Goal: Task Accomplishment & Management: Use online tool/utility

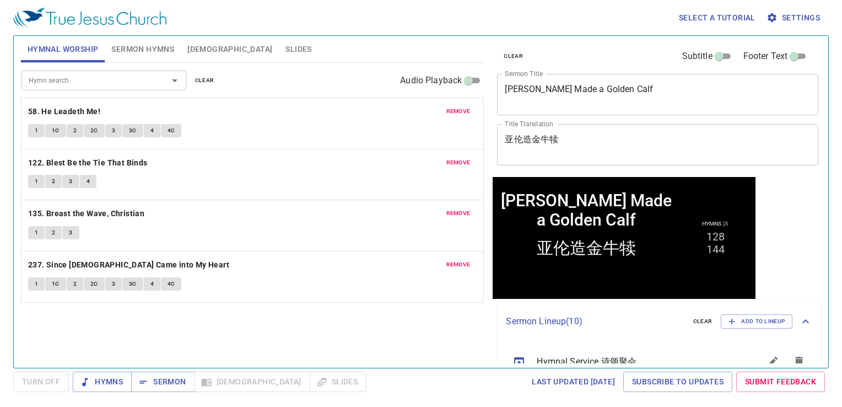
click at [204, 41] on button "[DEMOGRAPHIC_DATA]" at bounding box center [230, 49] width 98 height 26
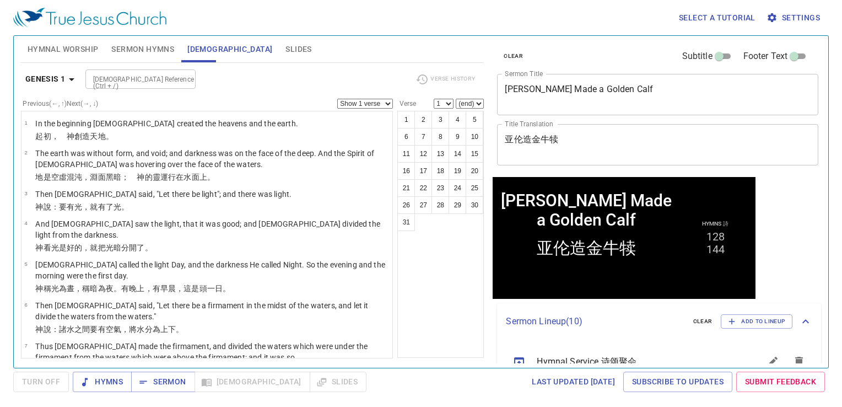
click at [285, 47] on span "Slides" at bounding box center [298, 49] width 26 height 14
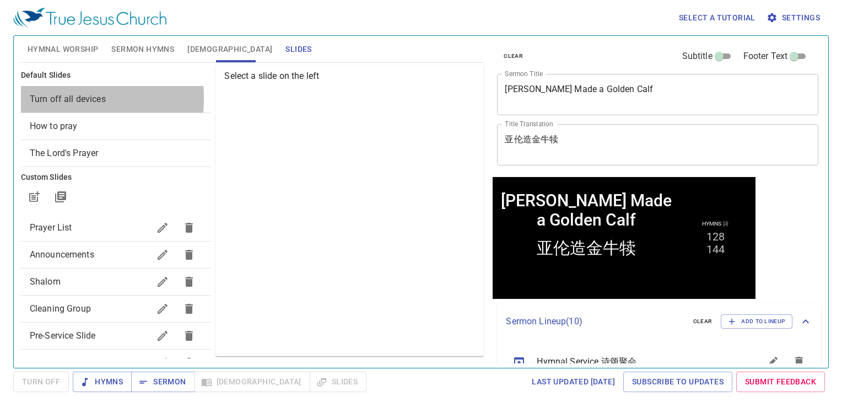
click at [36, 98] on span "Turn off all devices" at bounding box center [68, 99] width 76 height 10
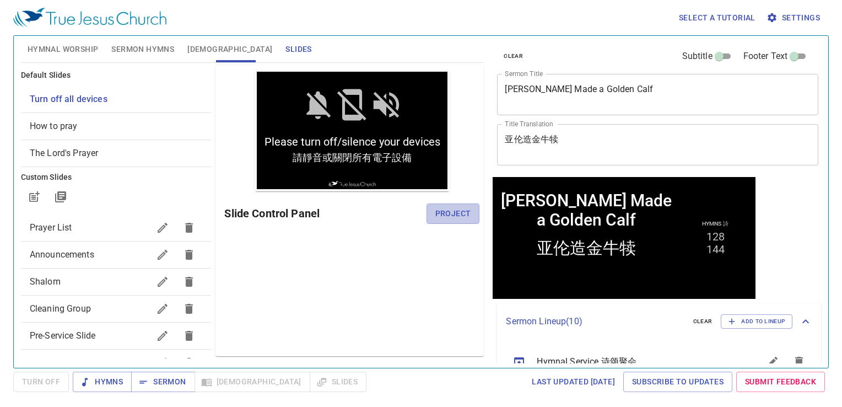
click at [447, 209] on span "Project" at bounding box center [453, 214] width 36 height 14
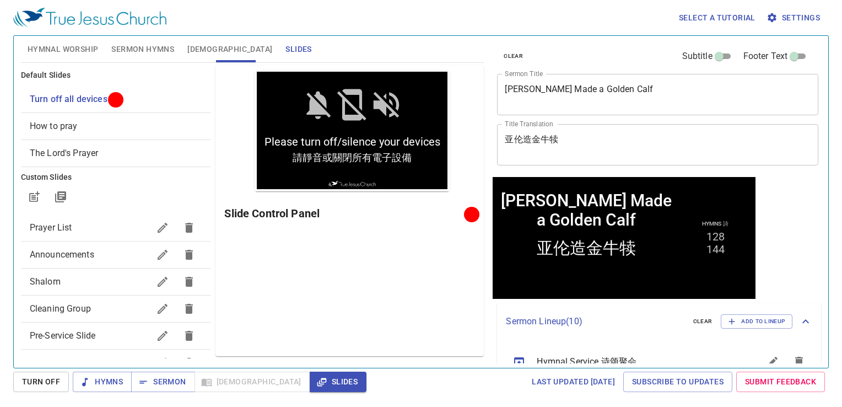
click at [434, 9] on div "Select a tutorial Settings" at bounding box center [418, 17] width 811 height 35
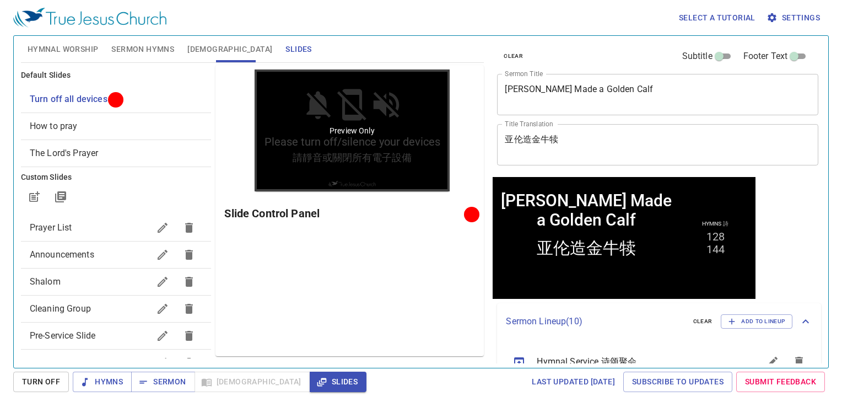
drag, startPoint x: 415, startPoint y: 158, endPoint x: 401, endPoint y: 279, distance: 122.1
click at [415, 162] on div "Preview Only" at bounding box center [352, 130] width 195 height 122
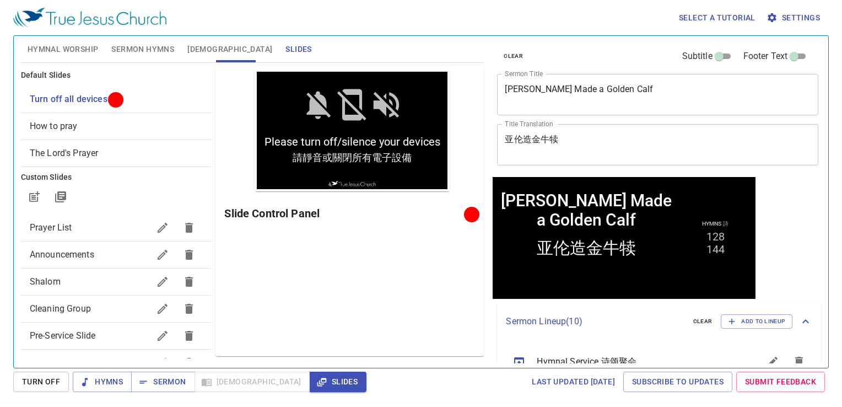
click at [479, 224] on div "Slide Control Panel" at bounding box center [351, 213] width 255 height 26
click at [71, 44] on span "Hymnal Worship" at bounding box center [63, 49] width 71 height 14
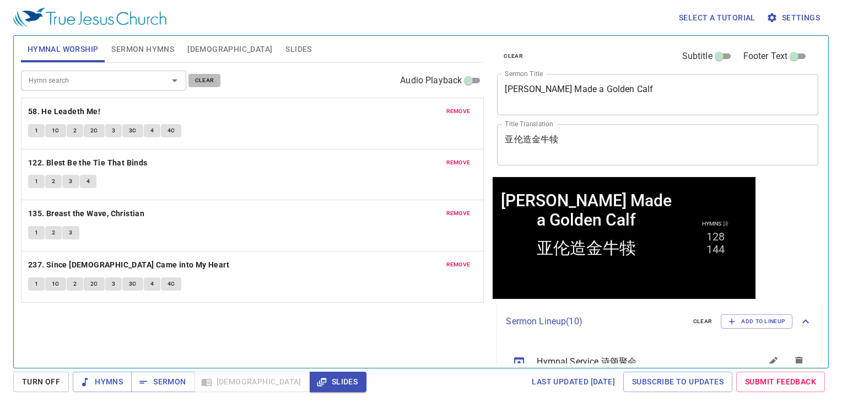
click at [196, 83] on span "clear" at bounding box center [204, 80] width 19 height 10
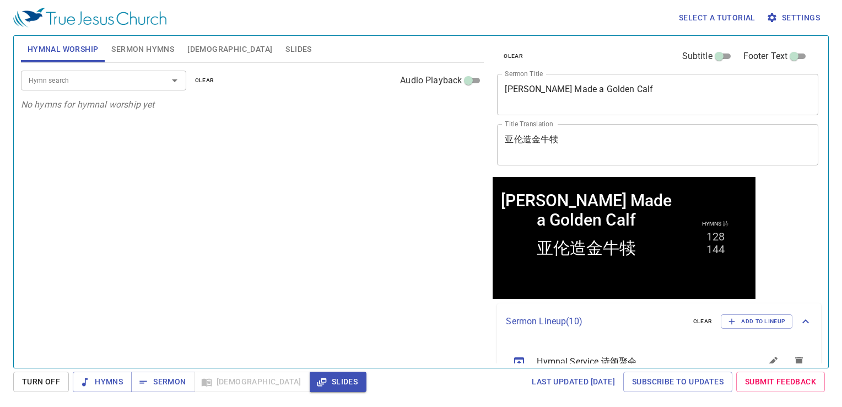
drag, startPoint x: 131, startPoint y: 66, endPoint x: 131, endPoint y: 60, distance: 6.6
click at [130, 66] on div "Hymn search Hymn search clear Audio Playback" at bounding box center [252, 80] width 463 height 35
drag, startPoint x: 131, startPoint y: 60, endPoint x: 135, endPoint y: 53, distance: 7.7
click at [132, 59] on button "Sermon Hymns" at bounding box center [143, 49] width 76 height 26
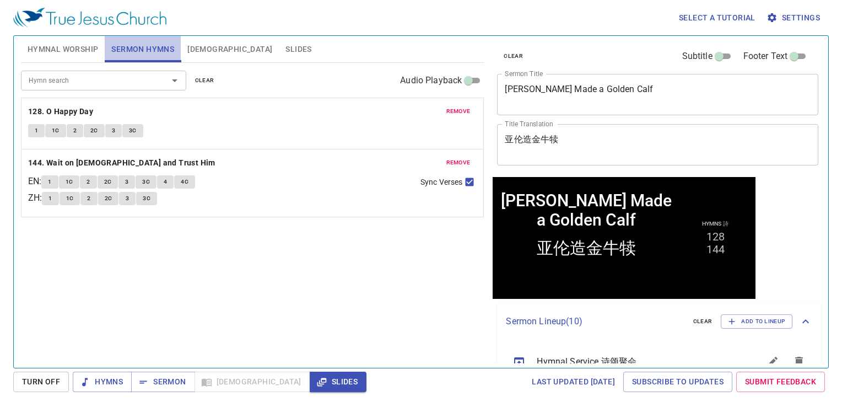
drag, startPoint x: 135, startPoint y: 53, endPoint x: 125, endPoint y: 64, distance: 15.2
click at [132, 57] on button "Sermon Hymns" at bounding box center [143, 49] width 76 height 26
drag, startPoint x: 654, startPoint y: 107, endPoint x: 554, endPoint y: 121, distance: 100.8
click at [554, 121] on div "clear Subtitle Footer Text Sermon Title Aaron Made a Golden Calf x Sermon Title…" at bounding box center [657, 106] width 328 height 141
drag, startPoint x: 554, startPoint y: 121, endPoint x: 708, endPoint y: 101, distance: 155.0
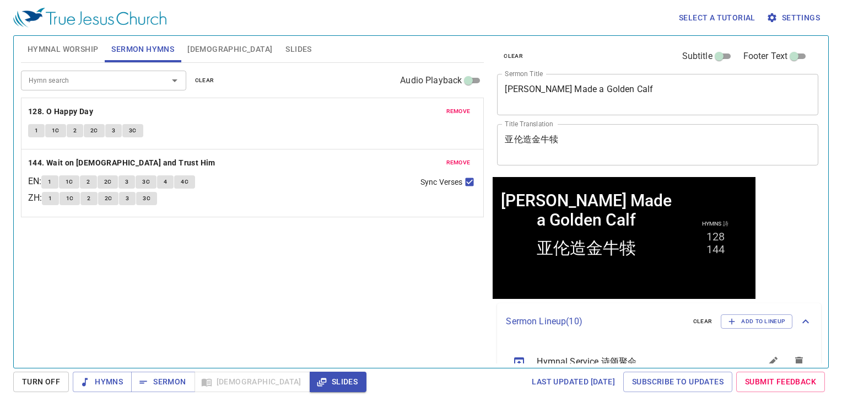
click at [707, 101] on textarea "Aaron Made a Golden Calf" at bounding box center [658, 94] width 306 height 21
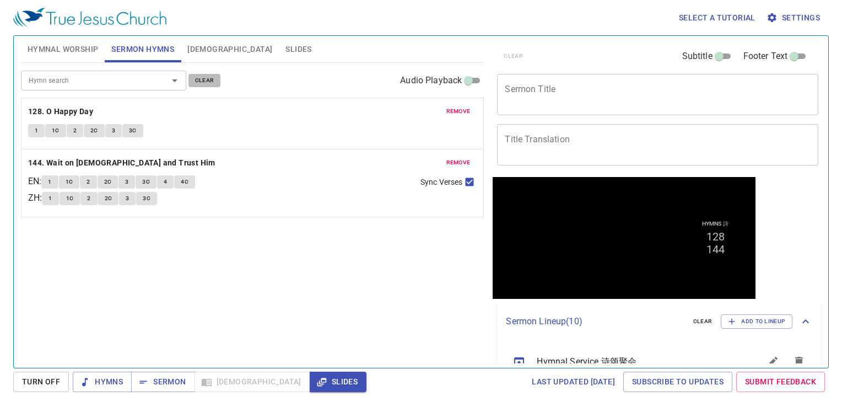
drag, startPoint x: 205, startPoint y: 78, endPoint x: 127, endPoint y: 69, distance: 78.2
click at [201, 77] on span "clear" at bounding box center [204, 80] width 19 height 10
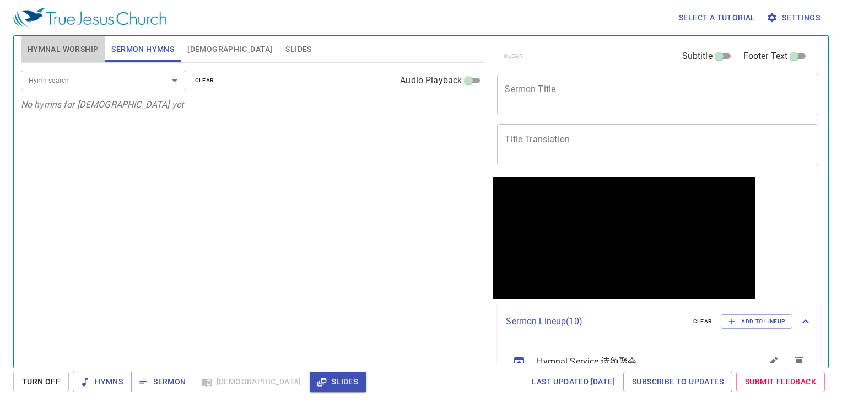
click at [83, 52] on span "Hymnal Worship" at bounding box center [63, 49] width 71 height 14
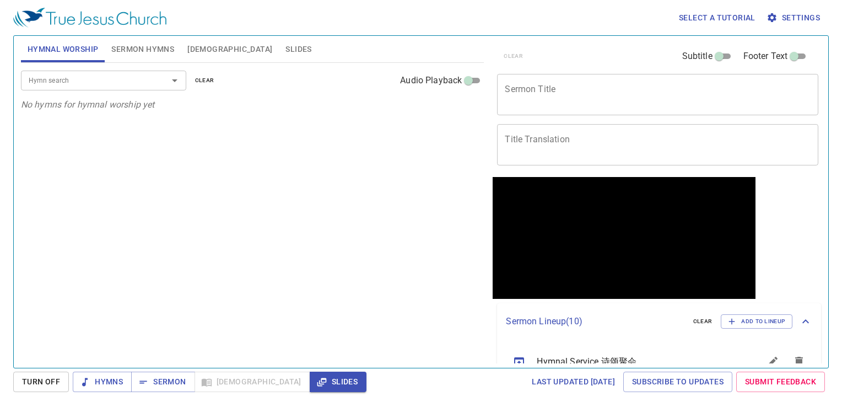
click at [68, 72] on div "Hymn search" at bounding box center [103, 80] width 165 height 19
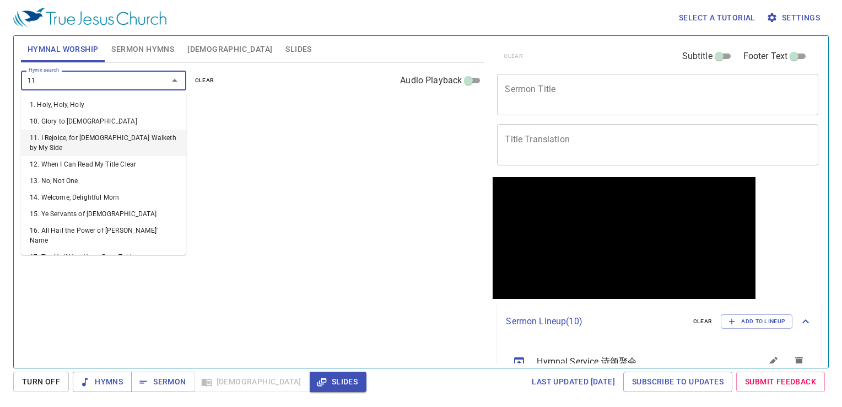
type input "119"
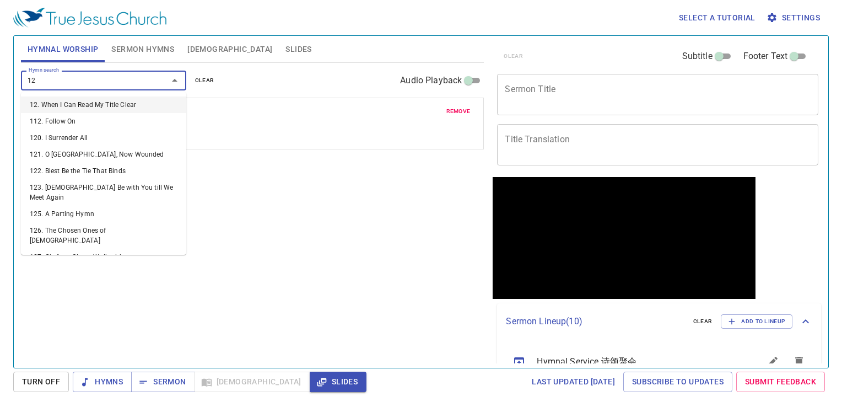
type input "120"
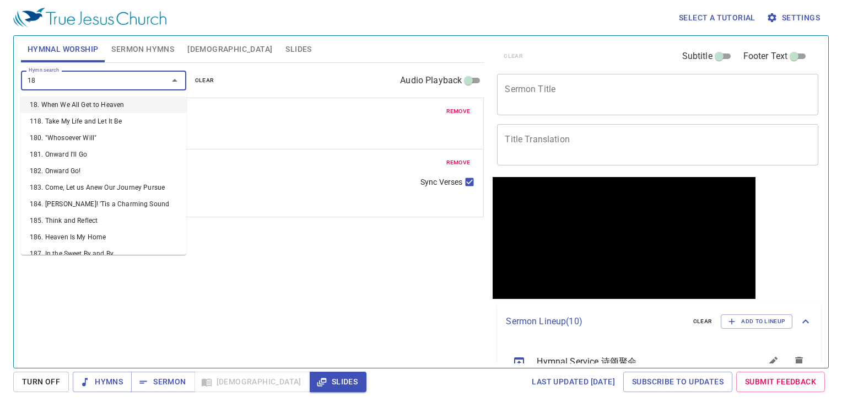
type input "186"
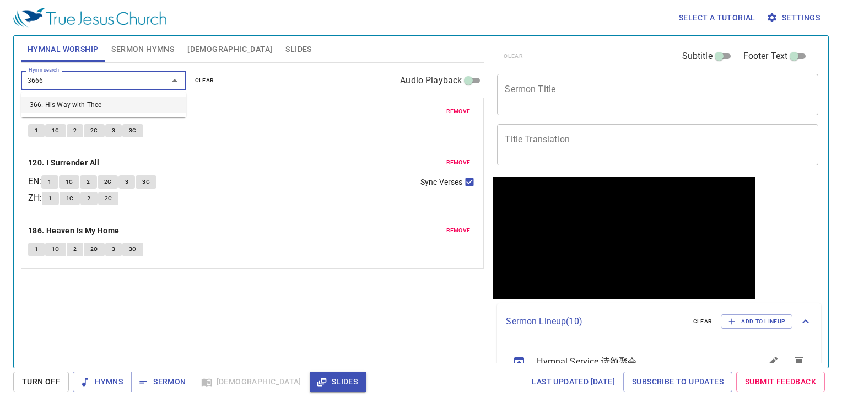
type input "366"
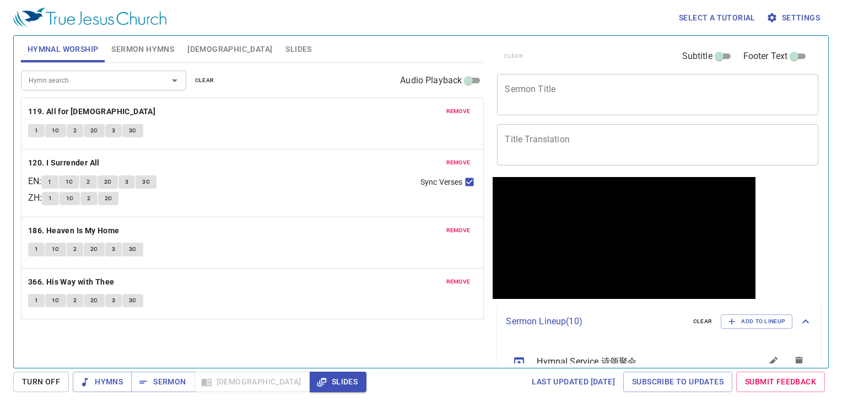
drag, startPoint x: 128, startPoint y: 18, endPoint x: 283, endPoint y: 352, distance: 368.3
click at [283, 352] on div "Hymn search Hymn search clear Audio Playback remove 119. All for Jesus 1 1C 2 2…" at bounding box center [252, 210] width 463 height 295
click at [73, 115] on b "119. All for [DEMOGRAPHIC_DATA]" at bounding box center [91, 112] width 127 height 14
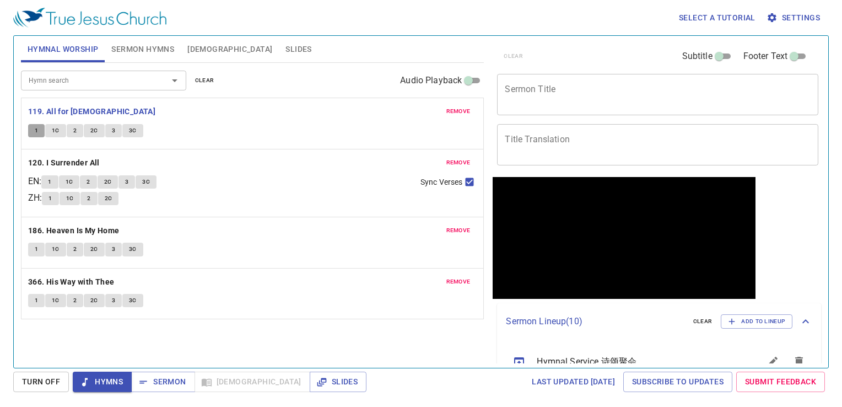
click at [37, 134] on button "1" at bounding box center [36, 130] width 17 height 13
click at [62, 128] on button "1C" at bounding box center [55, 130] width 21 height 13
click at [554, 74] on div "clear Subtitle Footer Text Sermon Title x Sermon Title Title Translation x Titl…" at bounding box center [657, 106] width 328 height 141
drag, startPoint x: 554, startPoint y: 74, endPoint x: 703, endPoint y: 91, distance: 149.3
click at [703, 91] on div "x Sermon Title" at bounding box center [657, 94] width 321 height 41
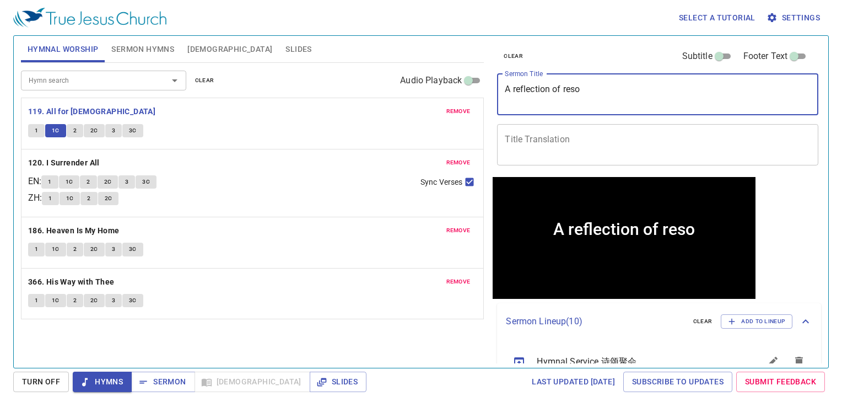
type textarea "A reflection of res"
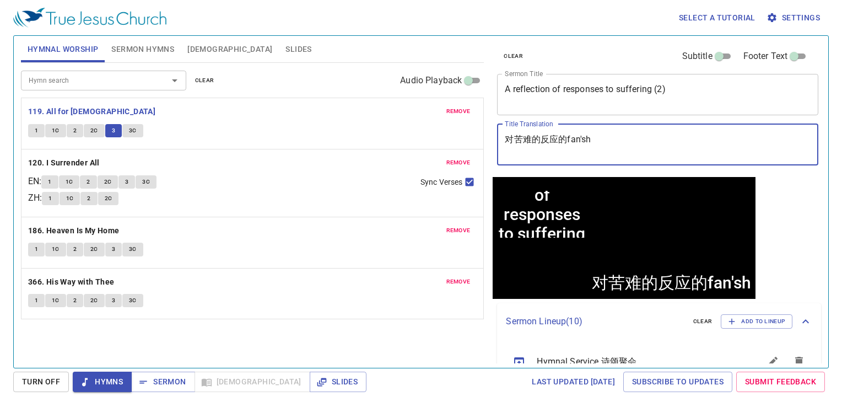
type textarea "对苦难的反应的fan'shi"
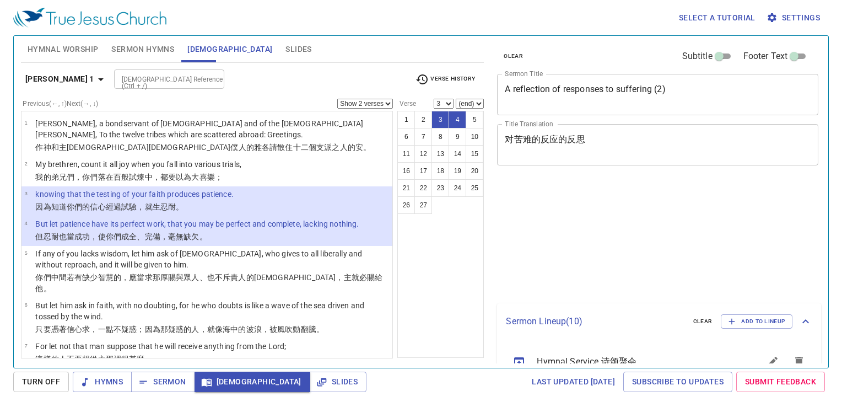
select select "2"
select select "3"
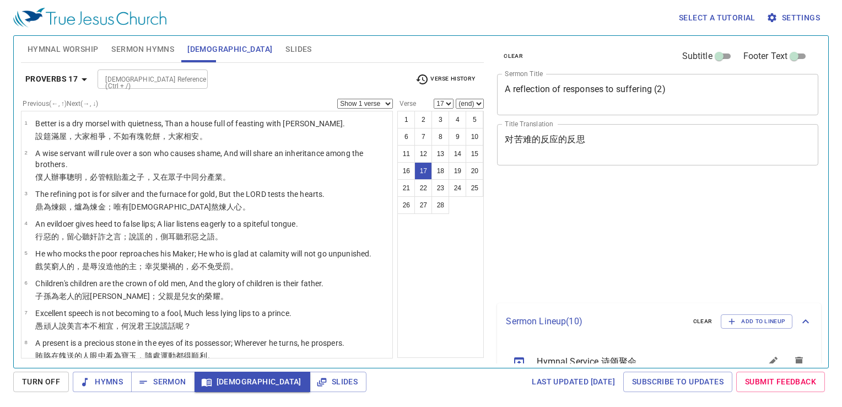
select select "17"
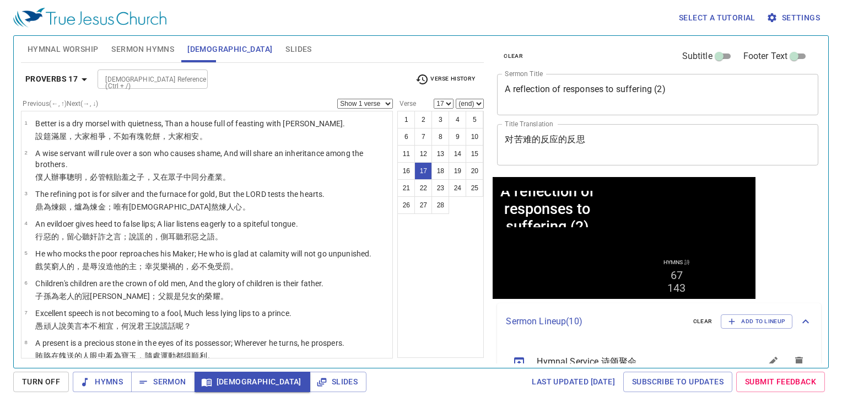
scroll to position [394, 0]
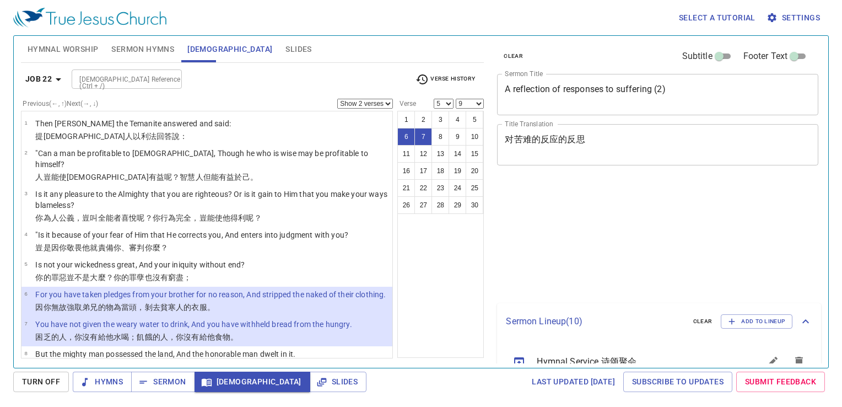
select select "2"
select select "5"
select select "9"
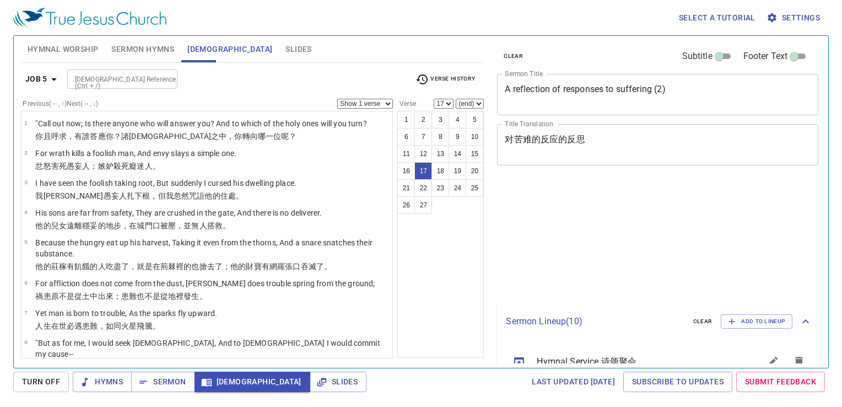
select select "17"
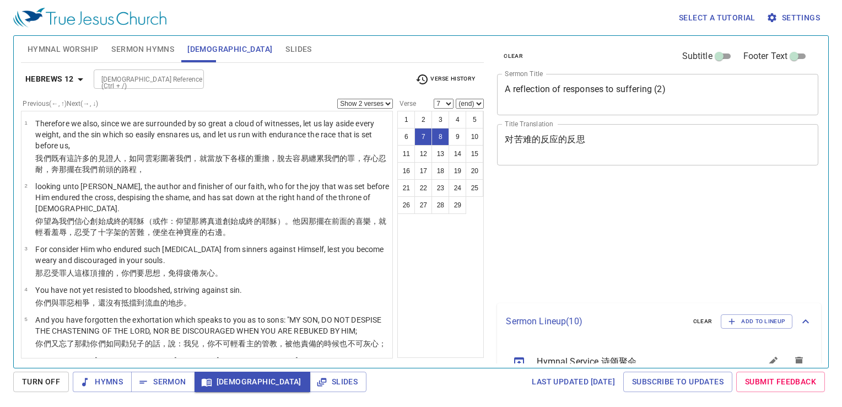
select select "2"
select select "7"
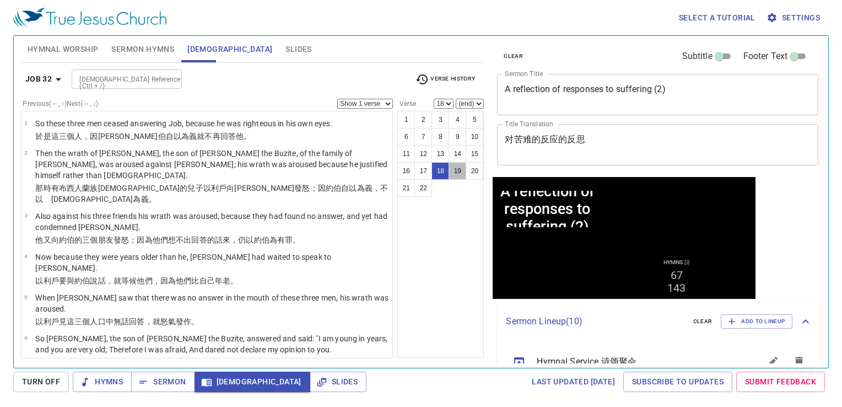
click at [452, 166] on button "19" at bounding box center [458, 171] width 18 height 18
select select "19"
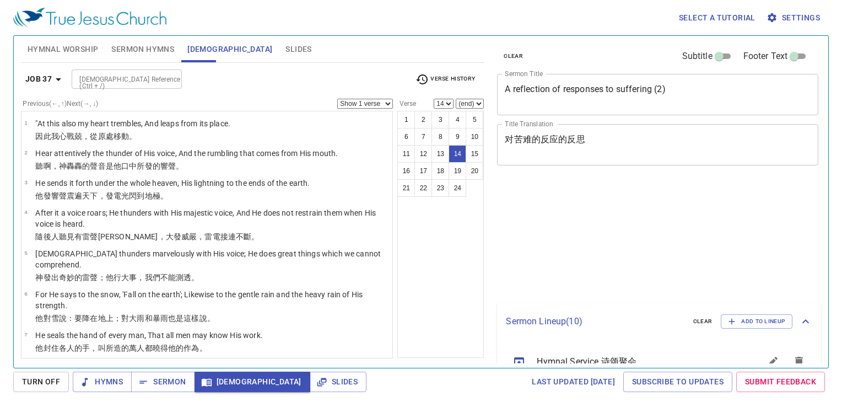
select select "14"
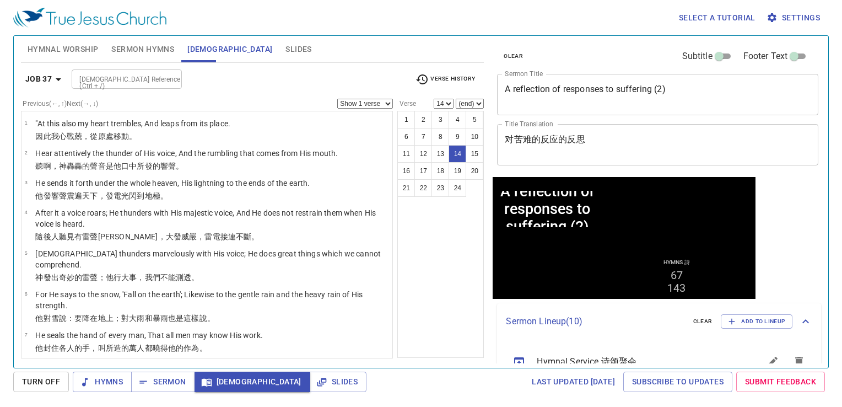
scroll to position [327, 0]
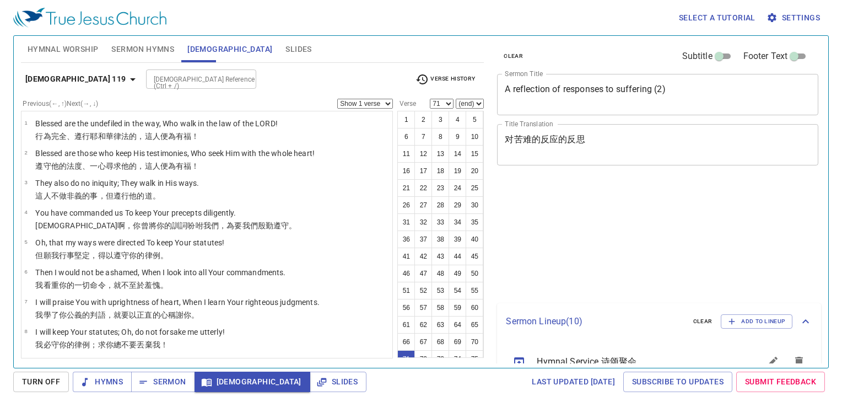
select select "71"
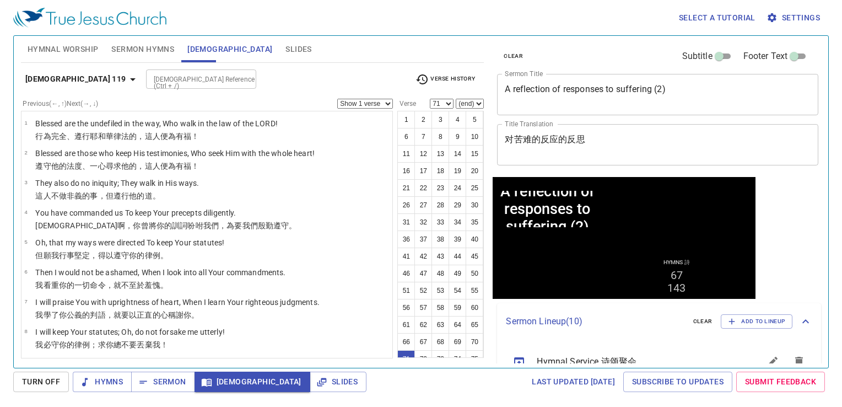
scroll to position [276, 0]
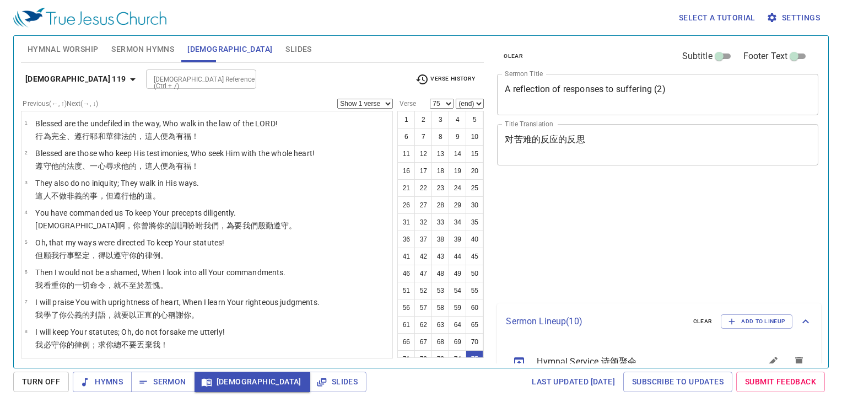
select select "75"
